Goal: Task Accomplishment & Management: Manage account settings

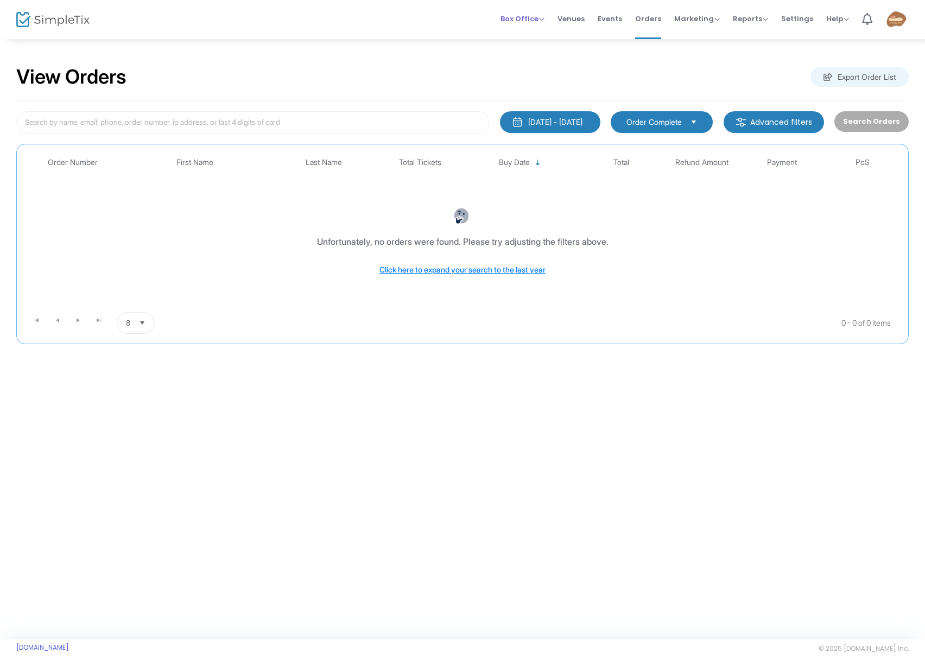
click at [533, 19] on span "Box Office" at bounding box center [522, 19] width 44 height 10
drag, startPoint x: 533, startPoint y: 54, endPoint x: 553, endPoint y: 39, distance: 25.2
click at [533, 54] on li "Bookings" at bounding box center [539, 57] width 78 height 21
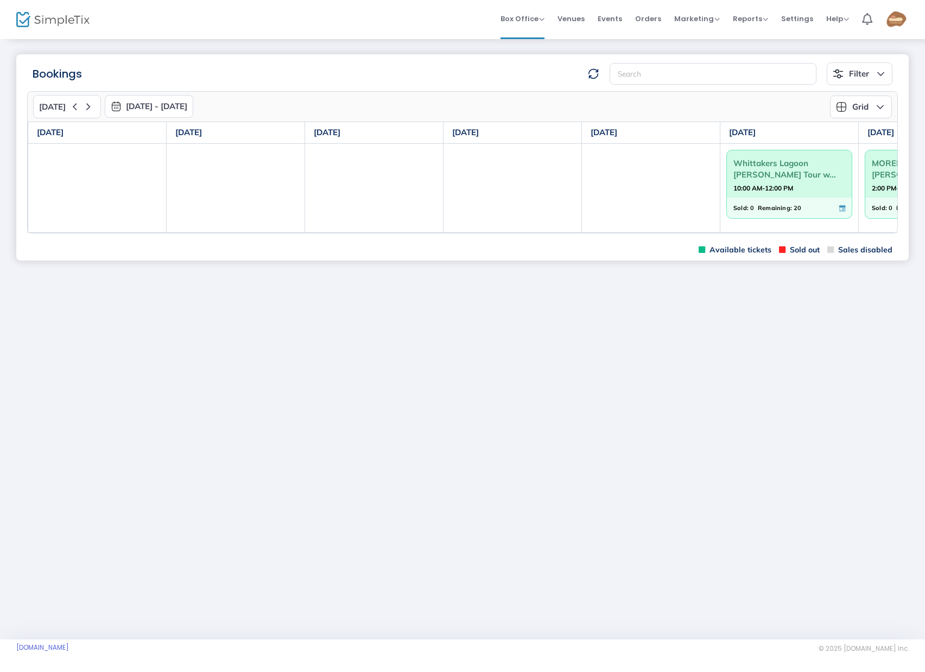
click at [193, 106] on button "[DATE] - [DATE]" at bounding box center [149, 106] width 88 height 23
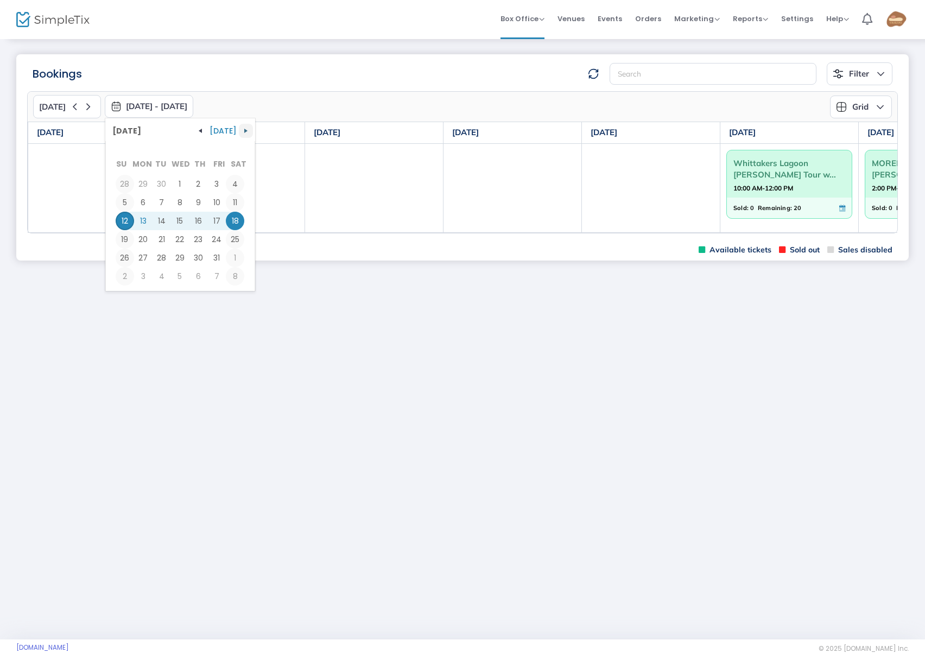
click at [241, 132] on span "button" at bounding box center [245, 130] width 9 height 9
click at [201, 129] on span "button" at bounding box center [200, 130] width 9 height 9
click at [265, 59] on m-panel-header "Bookings Filter Minimum available capacity Events Whittakers Lagoon [PERSON_NAM…" at bounding box center [462, 69] width 892 height 31
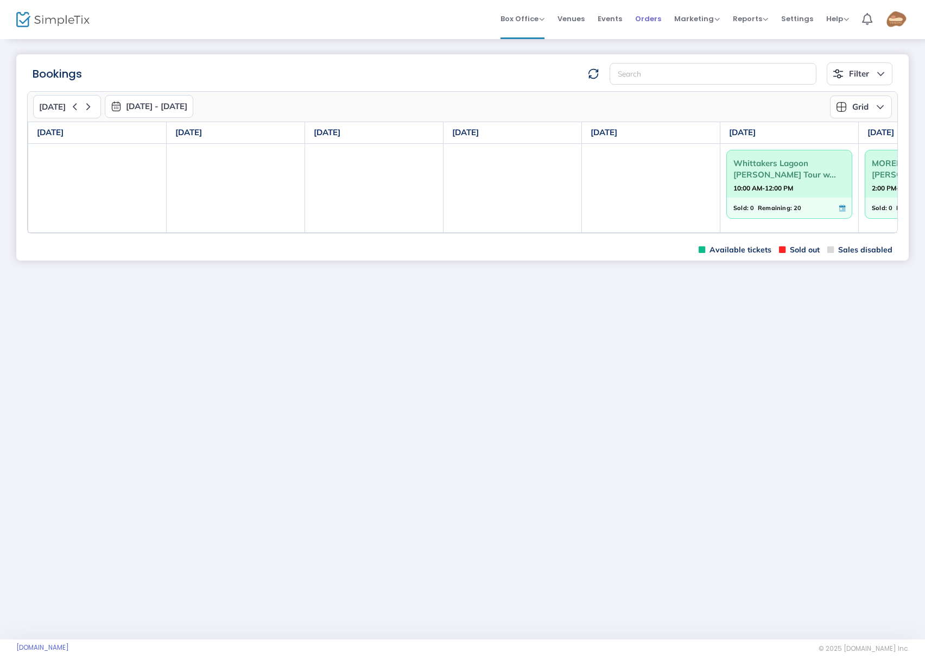
click at [651, 21] on span "Orders" at bounding box center [648, 19] width 26 height 28
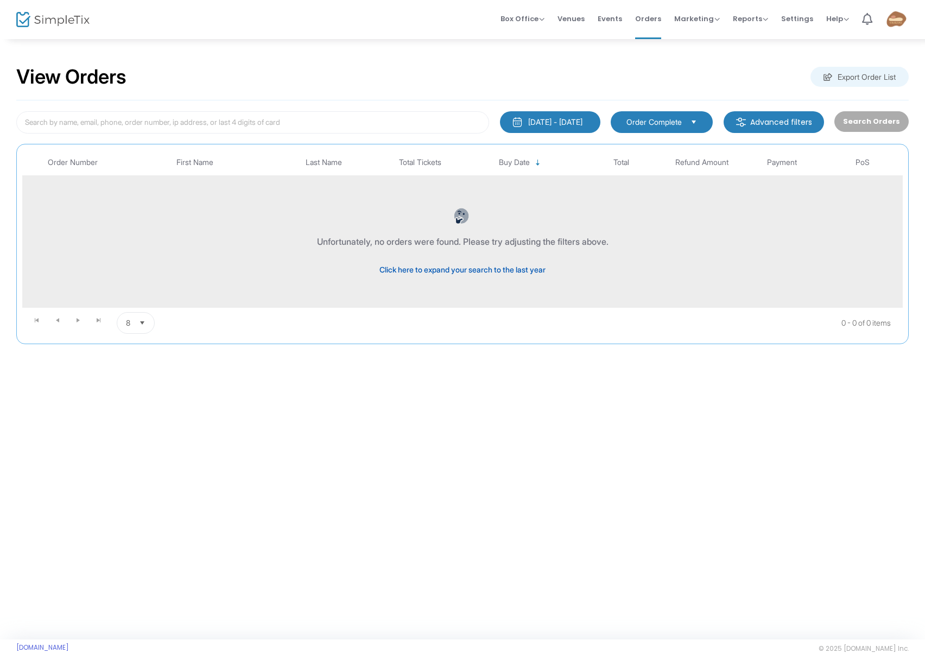
click at [492, 268] on span "Click here to expand your search to the last year" at bounding box center [462, 269] width 166 height 9
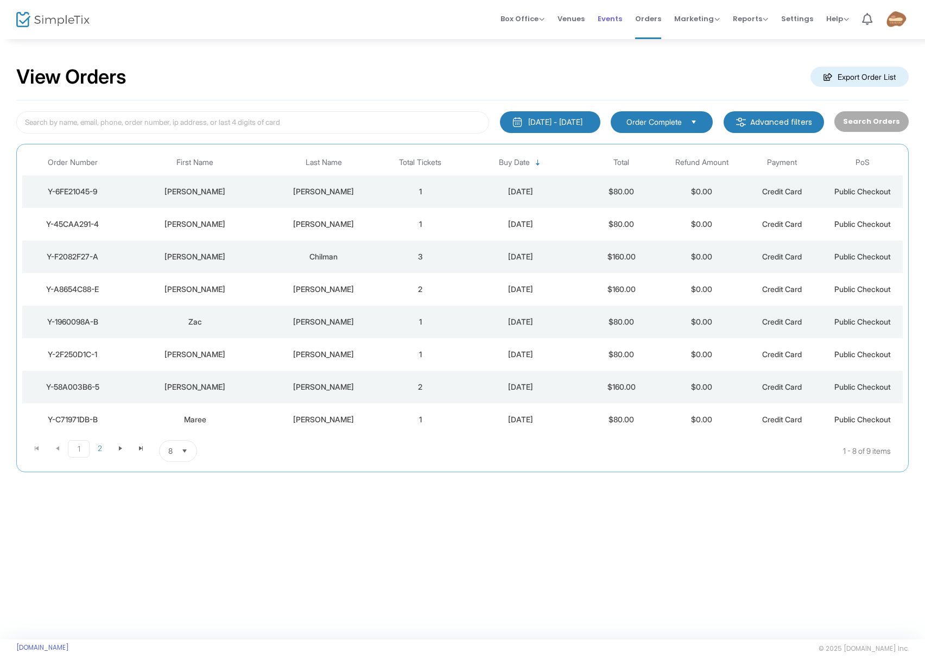
click at [619, 21] on span "Events" at bounding box center [609, 19] width 24 height 28
